Goal: Find specific page/section: Find specific page/section

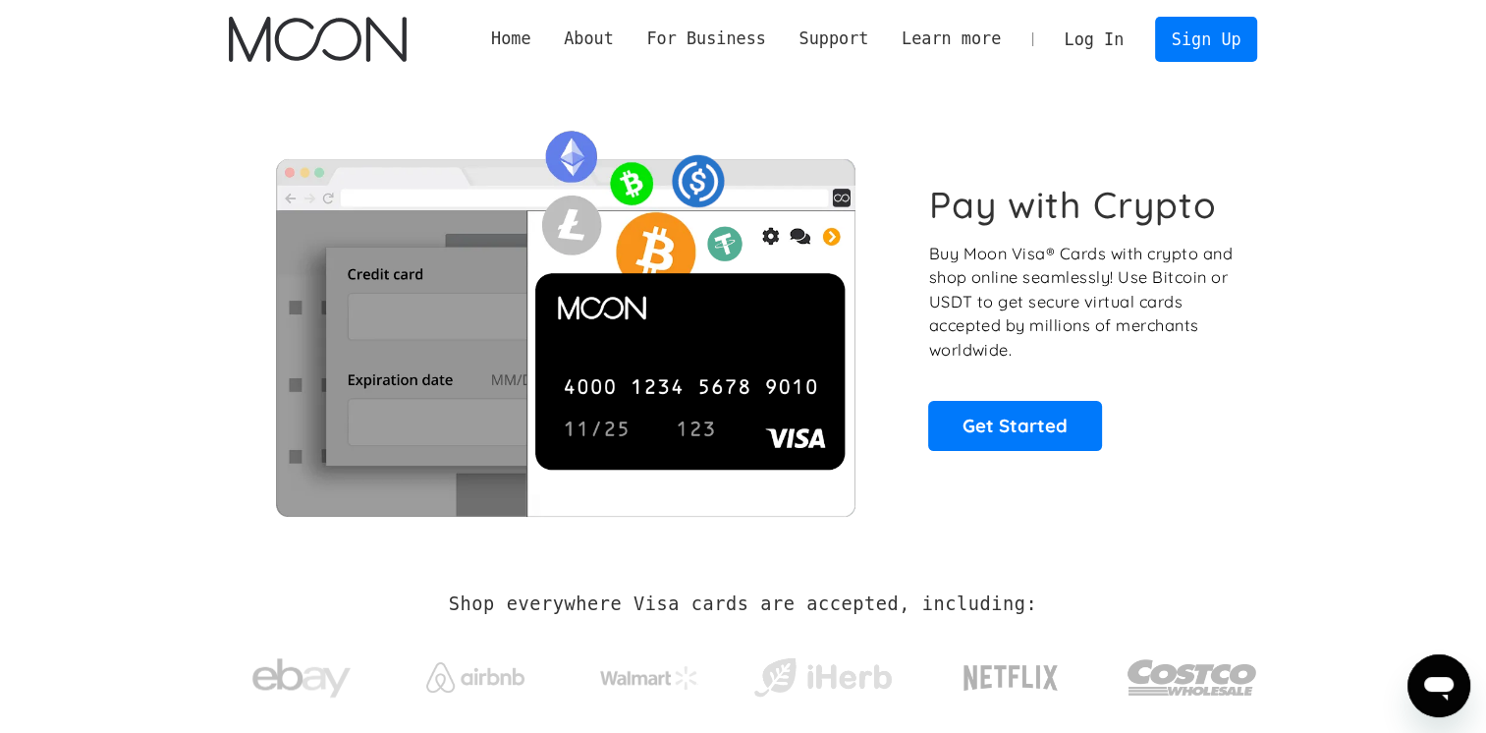
click at [1086, 37] on link "Log In" at bounding box center [1094, 39] width 92 height 43
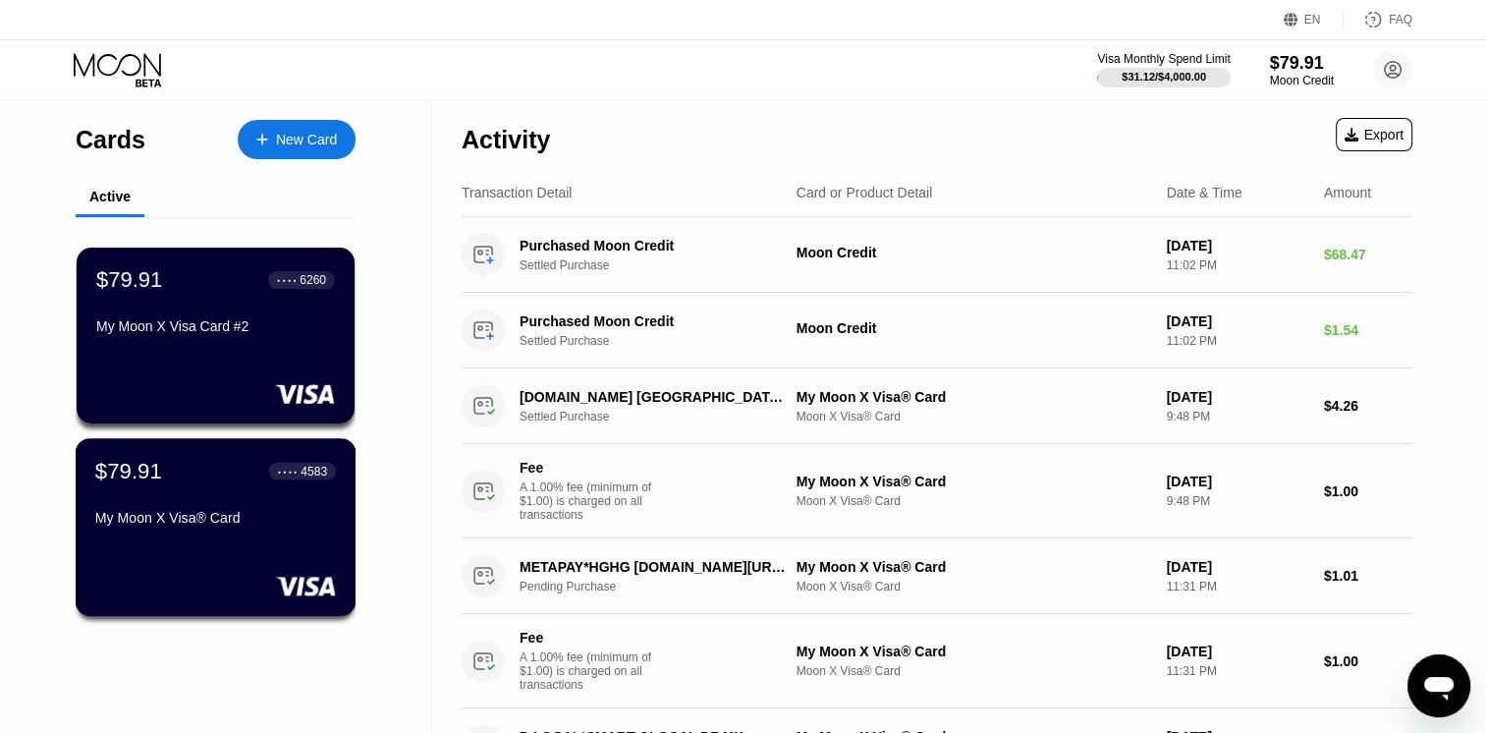
click at [220, 514] on div "My Moon X Visa® Card" at bounding box center [215, 518] width 241 height 16
click at [206, 329] on div "My Moon X Visa Card #2" at bounding box center [215, 326] width 241 height 16
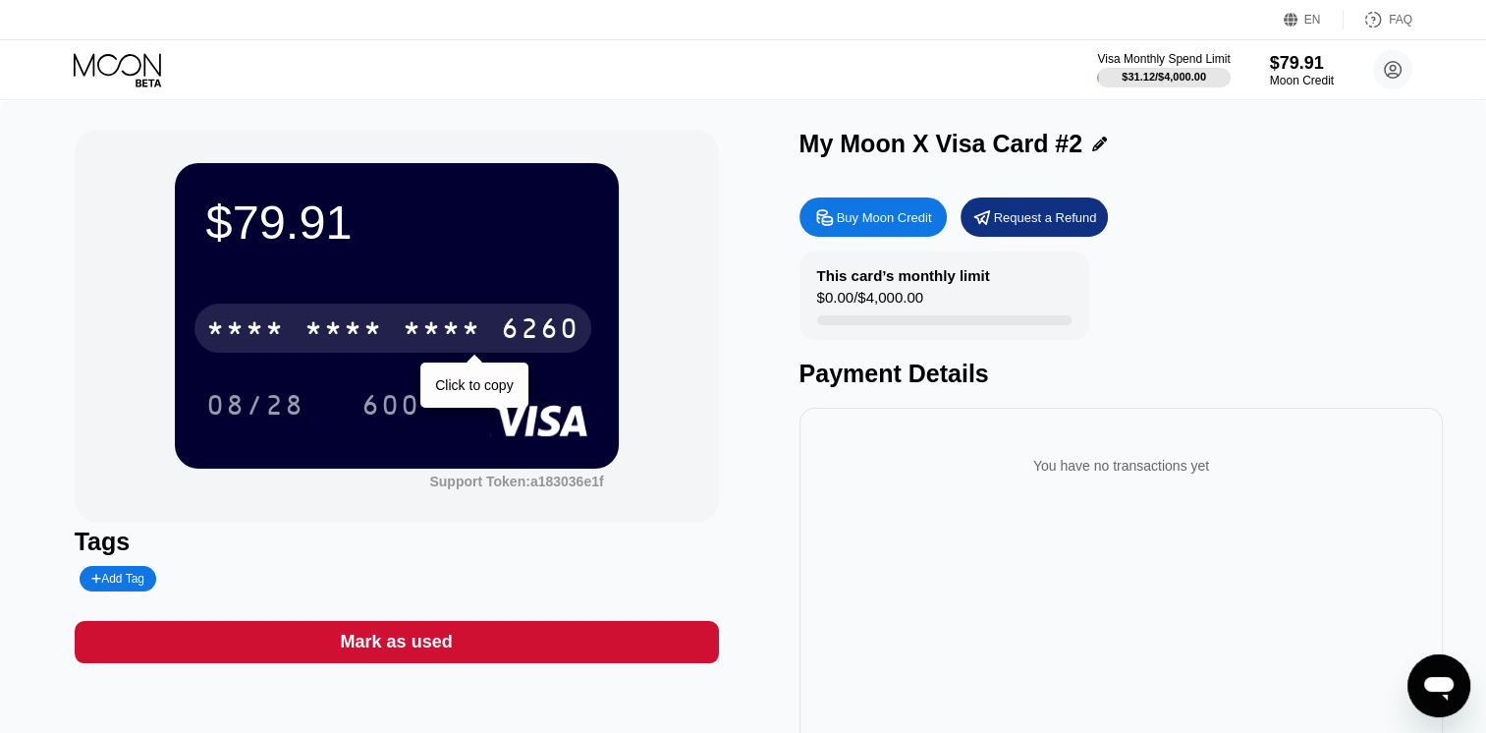
click at [287, 338] on div "* * * * * * * * * * * * 6260" at bounding box center [392, 327] width 397 height 49
